Goal: Transaction & Acquisition: Subscribe to service/newsletter

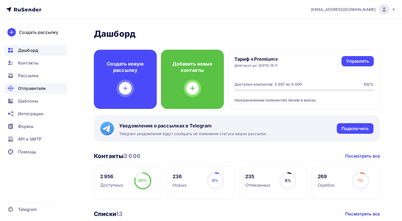
click at [43, 85] on span "Отправители" at bounding box center [32, 88] width 28 height 6
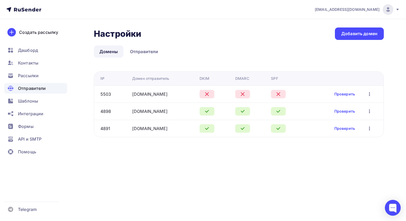
click at [44, 81] on ul "Дашборд Контакты Рассылки Отправители Шаблоны Интеграции Формы API и SMTP Помощь" at bounding box center [35, 102] width 63 height 115
click at [42, 79] on div "Рассылки" at bounding box center [35, 75] width 63 height 11
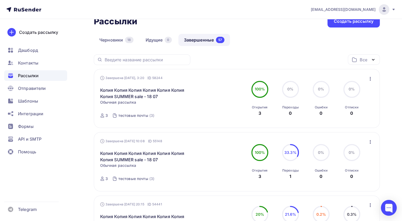
scroll to position [36, 0]
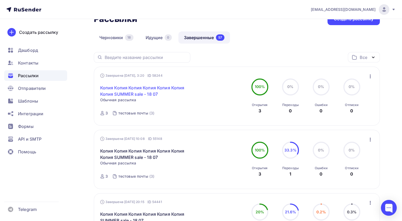
click at [151, 95] on link "Копия Копия Копия Копия Копия Копия Копия SUMMER sale - 18 07" at bounding box center [145, 91] width 91 height 13
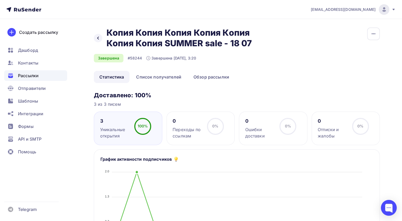
scroll to position [11, 0]
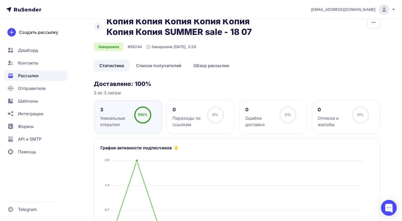
click at [376, 22] on button "button" at bounding box center [373, 22] width 13 height 13
click at [356, 40] on div "Копировать" at bounding box center [353, 39] width 51 height 6
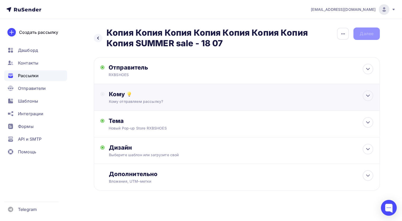
click at [174, 95] on div "Кому" at bounding box center [241, 93] width 264 height 7
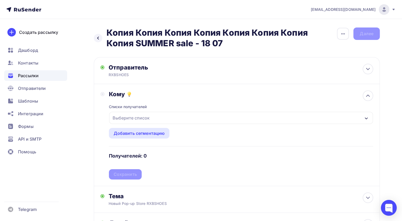
click at [160, 118] on div "Выберите список" at bounding box center [241, 118] width 264 height 12
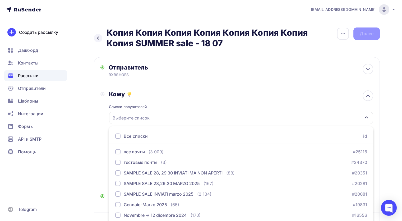
scroll to position [42, 0]
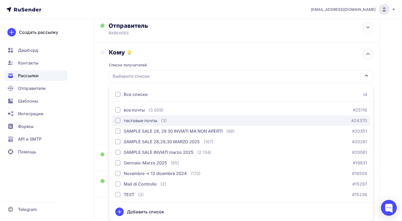
click at [151, 120] on div "тестовые почты" at bounding box center [141, 120] width 34 height 6
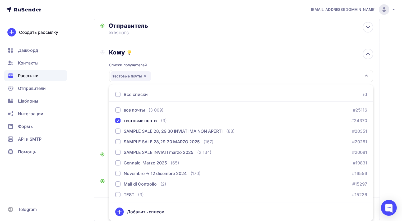
click at [161, 59] on div "Списки получателей тестовые почты Все списки id все почты (3 009) #25116 тестов…" at bounding box center [241, 97] width 264 height 82
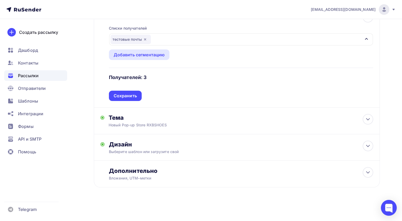
scroll to position [78, 0]
click at [128, 94] on div "Сохранить" at bounding box center [125, 96] width 23 height 6
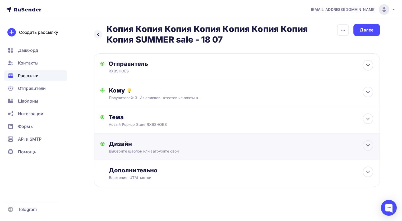
scroll to position [3, 0]
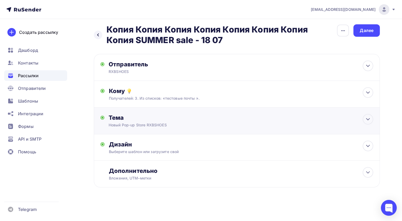
click at [159, 114] on div "Тема" at bounding box center [161, 117] width 104 height 7
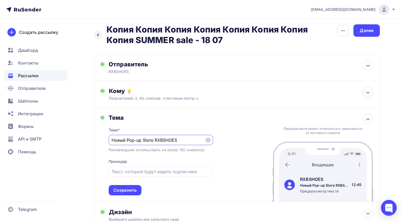
scroll to position [0, 0]
click at [136, 189] on div "Сохранить" at bounding box center [124, 190] width 23 height 6
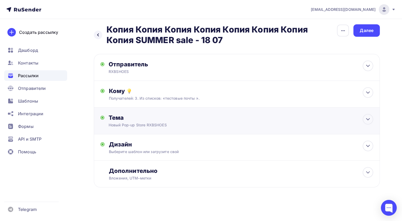
scroll to position [3, 0]
click at [148, 152] on div "Выберите шаблон или загрузите свой" at bounding box center [228, 151] width 238 height 5
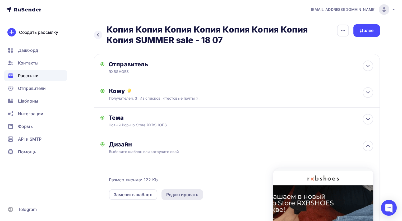
click at [178, 192] on div "Редактировать" at bounding box center [182, 194] width 32 height 6
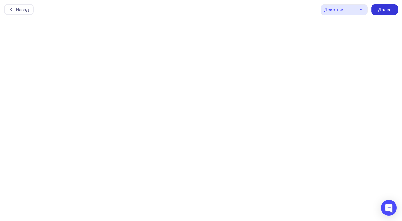
click at [385, 10] on div "Далее" at bounding box center [385, 10] width 14 height 6
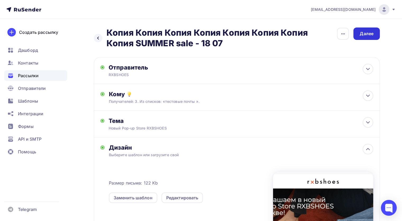
click at [365, 30] on div "Далее" at bounding box center [366, 33] width 26 height 12
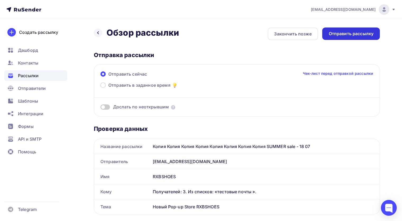
click at [363, 33] on div "Отправить рассылку" at bounding box center [350, 34] width 45 height 6
